Goal: Information Seeking & Learning: Learn about a topic

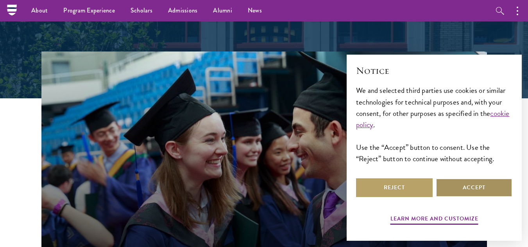
click at [508, 183] on button "Accept" at bounding box center [474, 188] width 77 height 19
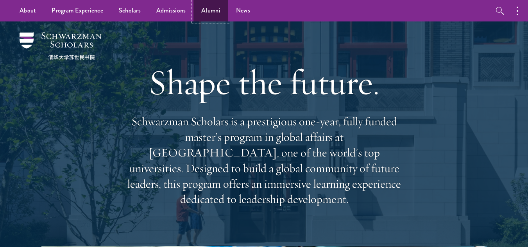
click at [203, 14] on link "Alumni" at bounding box center [210, 10] width 35 height 21
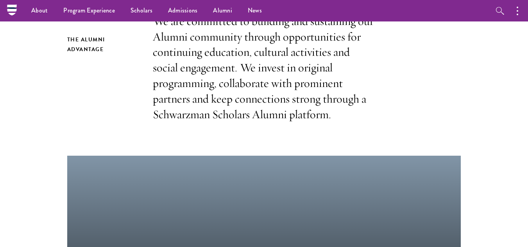
scroll to position [117, 0]
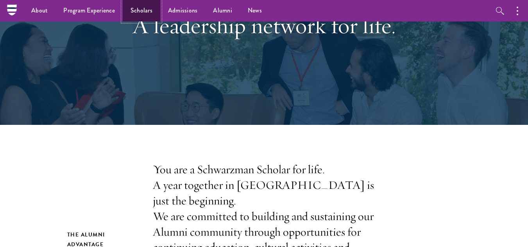
click at [143, 12] on link "Scholars" at bounding box center [142, 10] width 38 height 21
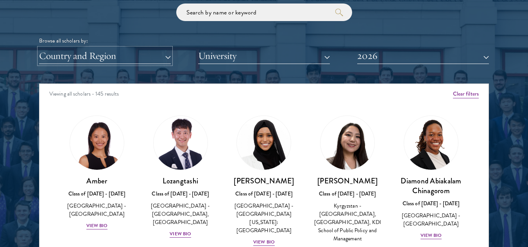
click at [138, 55] on button "Country and Region" at bounding box center [105, 56] width 132 height 16
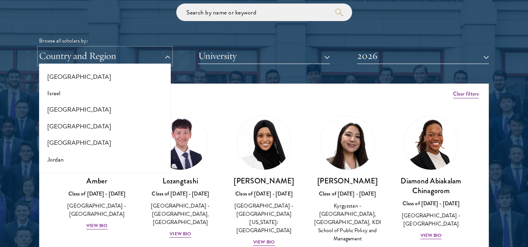
scroll to position [625, 0]
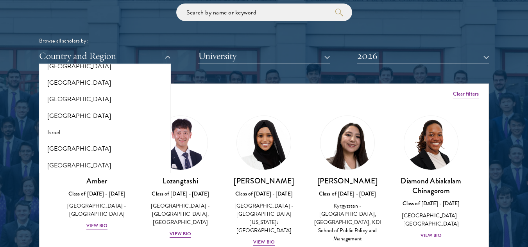
click at [159, 27] on div "Browse all scholars by: Country and Region All Countries and Regions Afghanista…" at bounding box center [264, 34] width 450 height 61
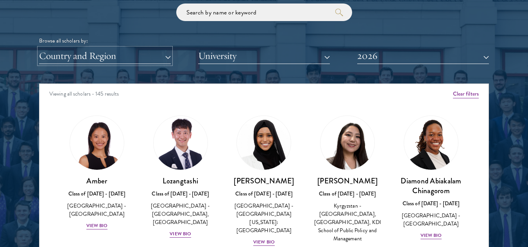
click at [133, 60] on button "Country and Region" at bounding box center [105, 56] width 132 height 16
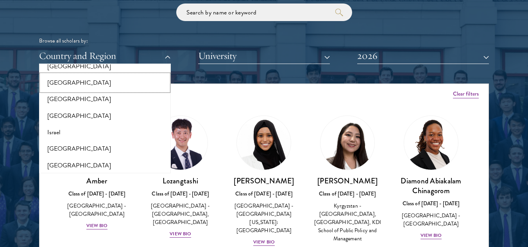
click at [98, 86] on button "[GEOGRAPHIC_DATA]" at bounding box center [104, 83] width 127 height 16
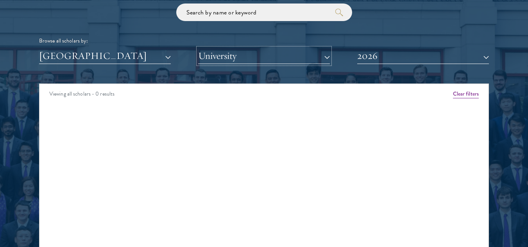
click at [240, 59] on button "University" at bounding box center [264, 56] width 132 height 16
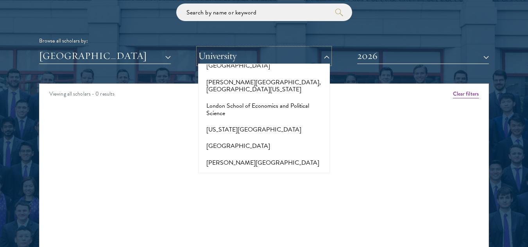
scroll to position [3088, 0]
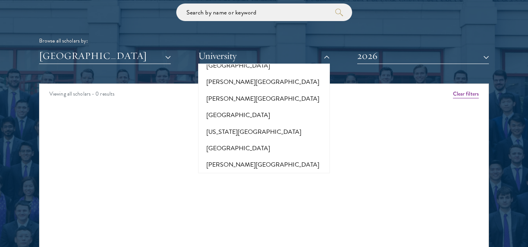
click at [462, 34] on div "Browse all scholars by: Indonesia All Countries and Regions Afghanistan Antigua…" at bounding box center [264, 34] width 450 height 61
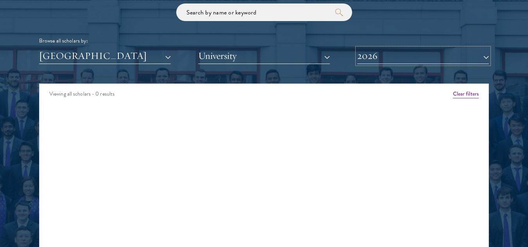
click at [458, 59] on button "2026" at bounding box center [423, 56] width 132 height 16
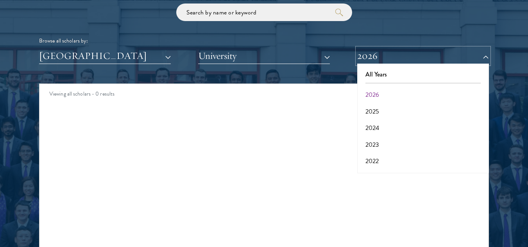
click at [458, 59] on button "2026" at bounding box center [423, 56] width 132 height 16
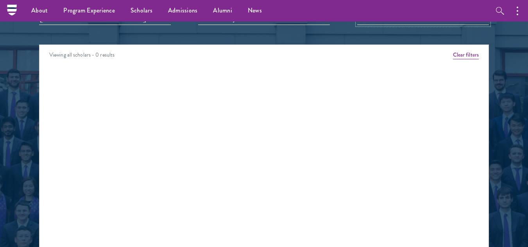
scroll to position [821, 0]
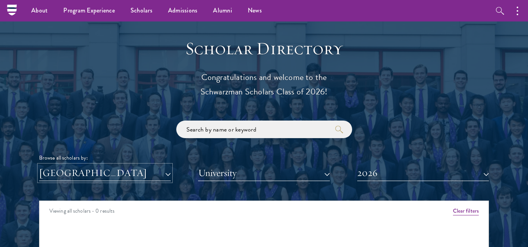
click at [121, 176] on button "[GEOGRAPHIC_DATA]" at bounding box center [105, 173] width 132 height 16
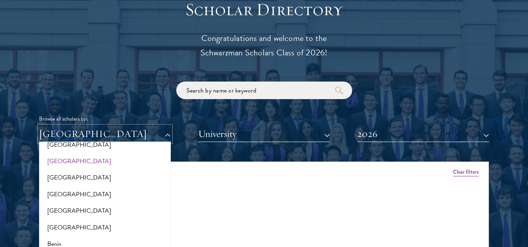
scroll to position [0, 0]
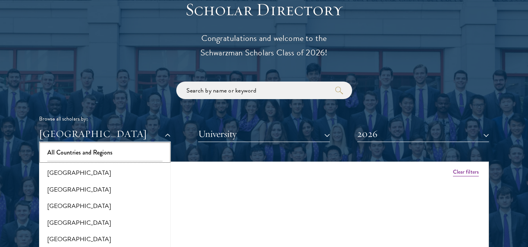
click at [99, 156] on button "All Countries and Regions" at bounding box center [104, 153] width 127 height 16
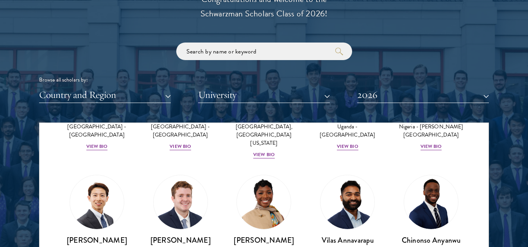
scroll to position [352, 0]
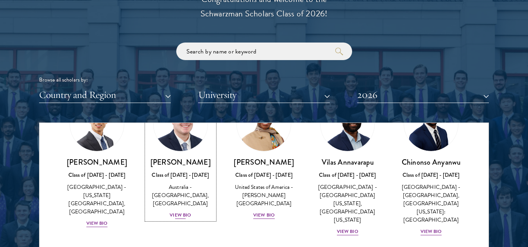
click at [178, 219] on div "View Bio" at bounding box center [180, 215] width 21 height 7
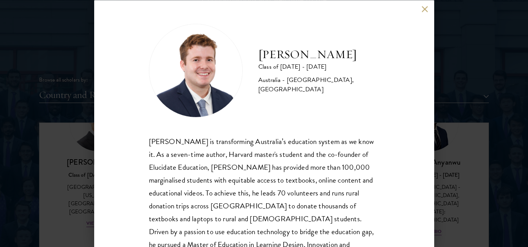
scroll to position [40, 0]
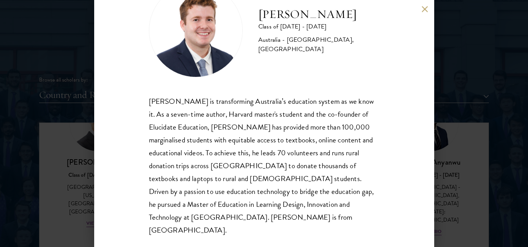
click at [498, 53] on div "Jack Anderson Class of 2025 - 2026 Australia - University of Western Australia,…" at bounding box center [264, 123] width 528 height 247
click at [470, 62] on div "Jack Anderson Class of 2025 - 2026 Australia - University of Western Australia,…" at bounding box center [264, 123] width 528 height 247
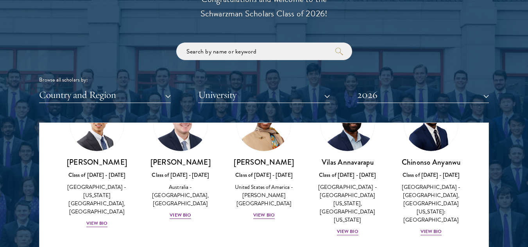
click at [419, 11] on div "Scholar Directory Congratulations and welcome to the Schwarzman Scholars Class …" at bounding box center [264, 159] width 450 height 398
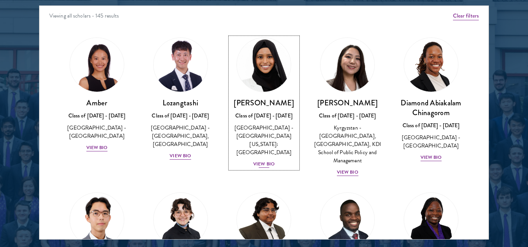
click at [259, 161] on div "View Bio" at bounding box center [263, 164] width 21 height 7
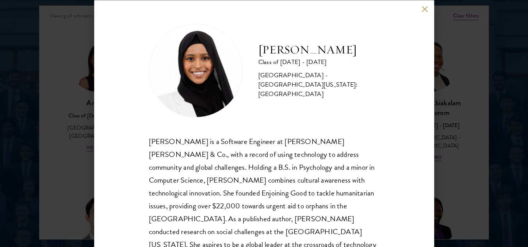
scroll to position [27, 0]
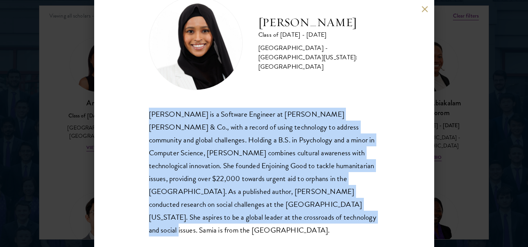
drag, startPoint x: 149, startPoint y: 113, endPoint x: 239, endPoint y: 220, distance: 139.6
click at [240, 224] on div "Samia Abdi is a Software Engineer at JP Morgan Chase & Co., with a record of us…" at bounding box center [264, 172] width 231 height 129
copy div "Samia Abdi is a Software Engineer at JP Morgan Chase & Co., with a record of us…"
click at [425, 8] on button at bounding box center [425, 9] width 7 height 7
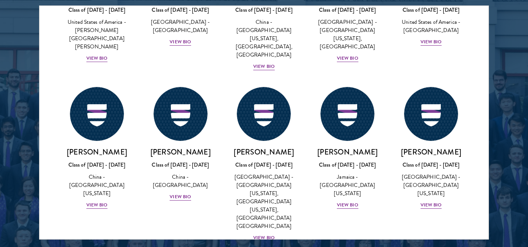
scroll to position [3920, 0]
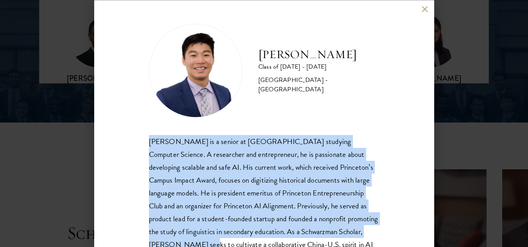
scroll to position [40, 0]
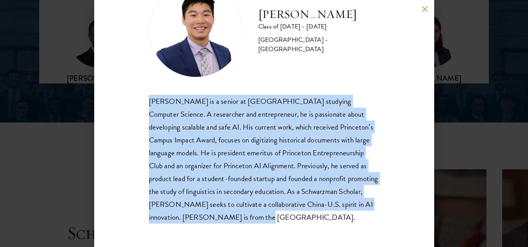
drag, startPoint x: 149, startPoint y: 142, endPoint x: 262, endPoint y: 202, distance: 128.0
click at [279, 219] on div "James Zhang is a senior at Princeton University studying Computer Science. A re…" at bounding box center [264, 159] width 231 height 129
copy div "James Zhang is a senior at Princeton University studying Computer Science. A re…"
click at [424, 12] on button at bounding box center [425, 9] width 7 height 7
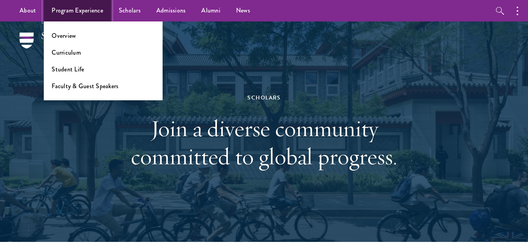
click at [81, 12] on link "Program Experience" at bounding box center [77, 10] width 67 height 21
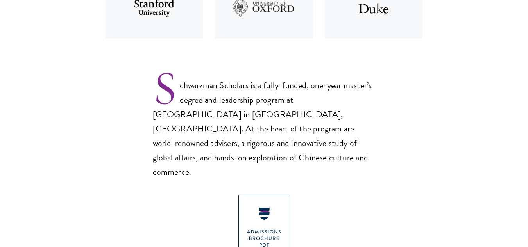
scroll to position [547, 0]
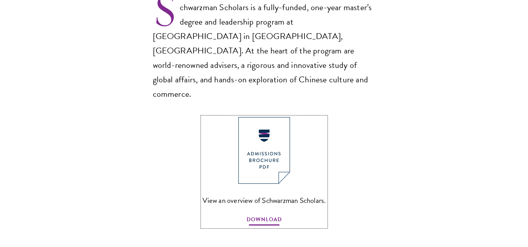
click at [271, 215] on span "DOWNLOAD" at bounding box center [264, 221] width 35 height 12
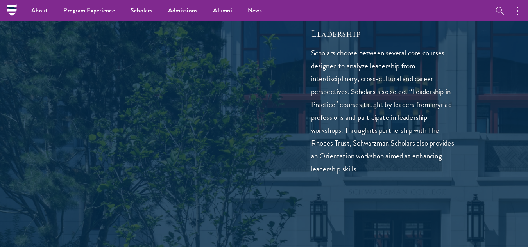
scroll to position [1994, 0]
